Goal: Use online tool/utility

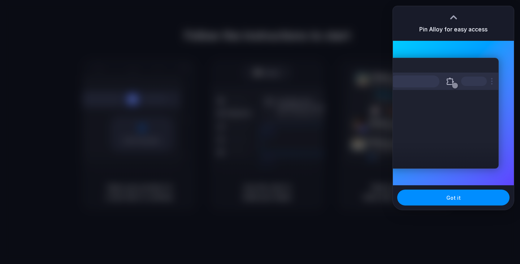
click at [260, 132] on div at bounding box center [260, 132] width 0 height 0
click at [446, 130] on div "Extensions Alloy · AI Prototyping for..." at bounding box center [443, 113] width 109 height 111
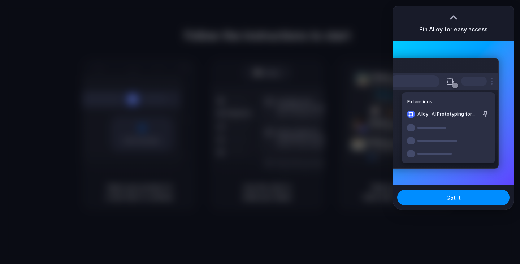
click at [260, 132] on div at bounding box center [260, 132] width 0 height 0
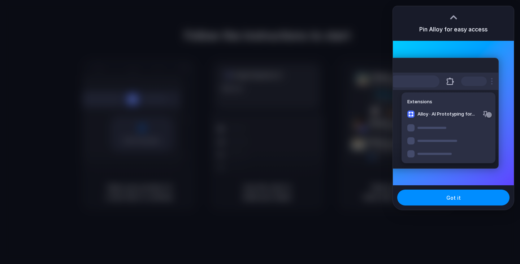
click at [260, 132] on div at bounding box center [260, 132] width 0 height 0
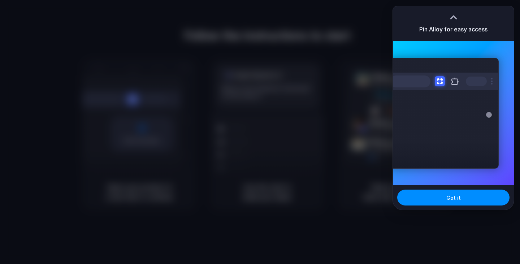
click at [451, 14] on div at bounding box center [453, 15] width 11 height 11
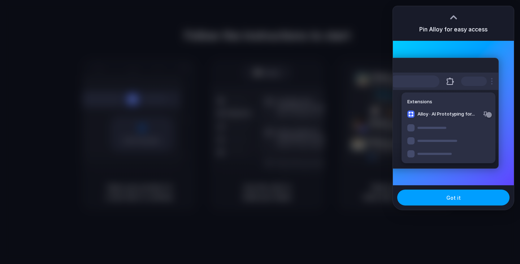
click at [475, 203] on button "Got it" at bounding box center [453, 197] width 112 height 16
